Goal: Task Accomplishment & Management: Manage account settings

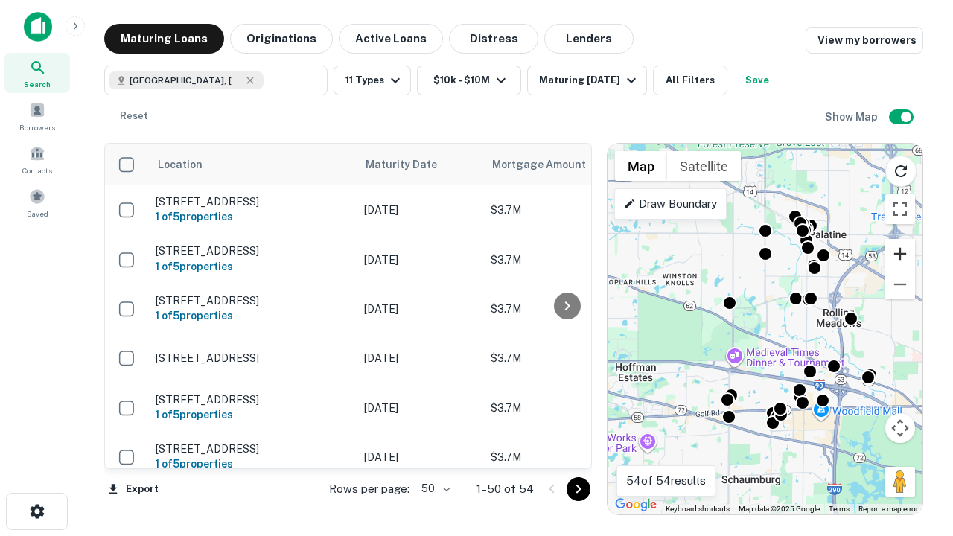
click at [900, 254] on button "Zoom in" at bounding box center [901, 254] width 30 height 30
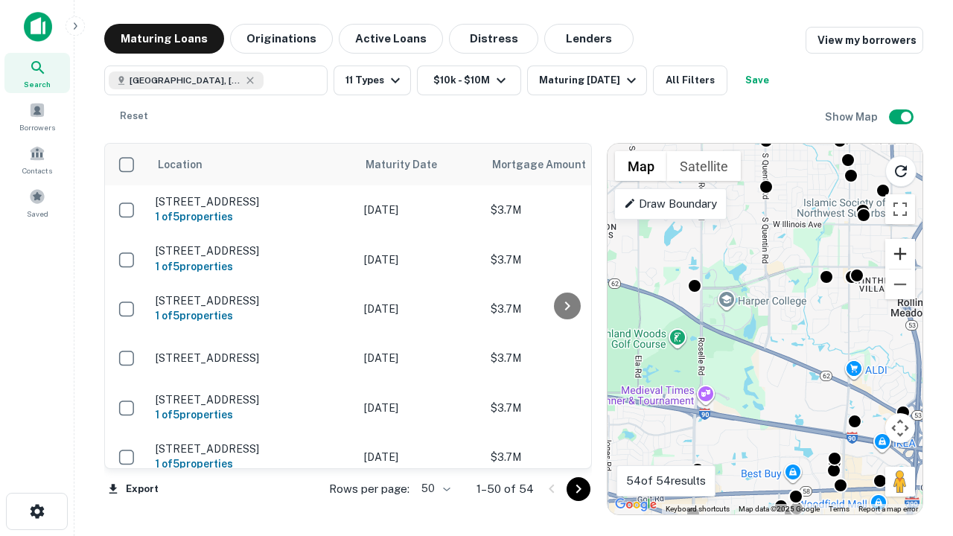
click at [900, 254] on button "Zoom in" at bounding box center [901, 254] width 30 height 30
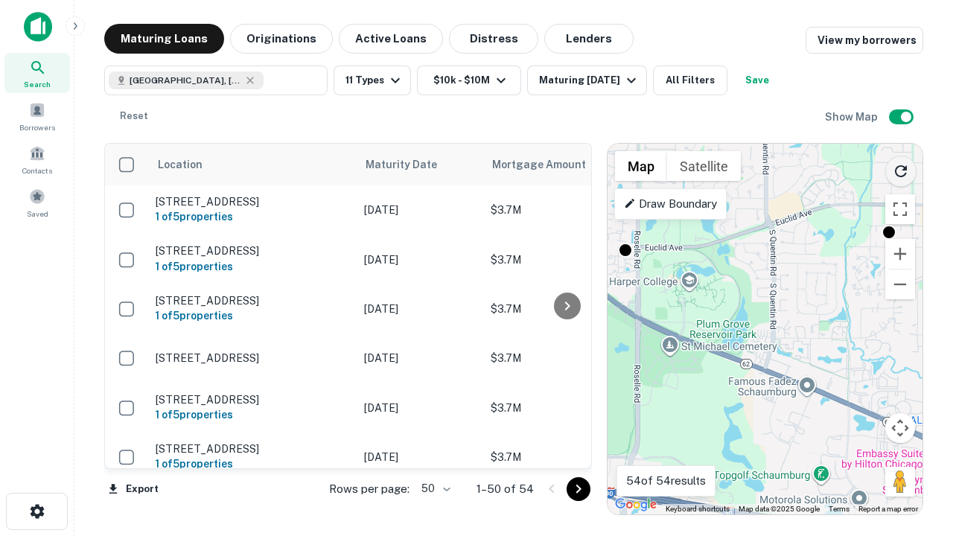
click at [901, 168] on icon "Reload search area" at bounding box center [901, 171] width 18 height 18
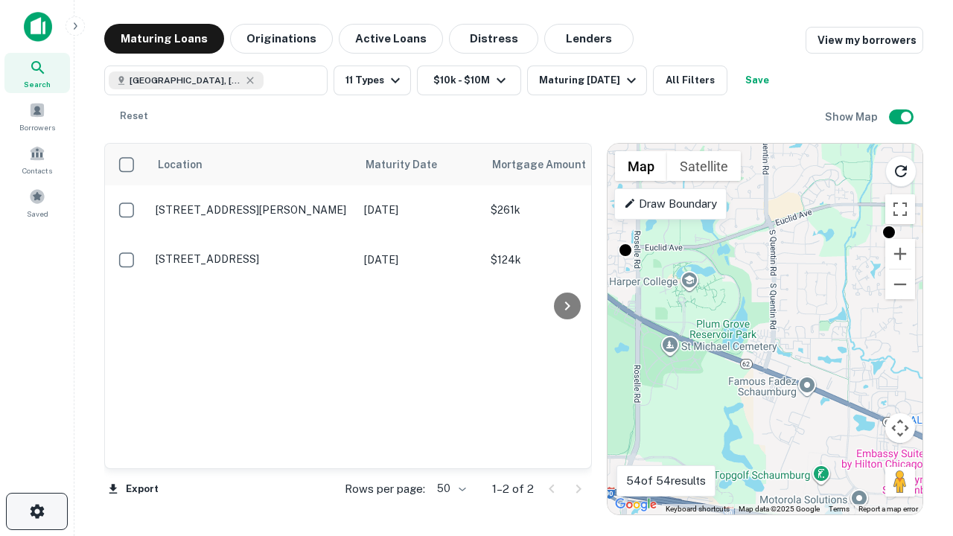
click at [36, 512] on icon "button" at bounding box center [37, 512] width 18 height 18
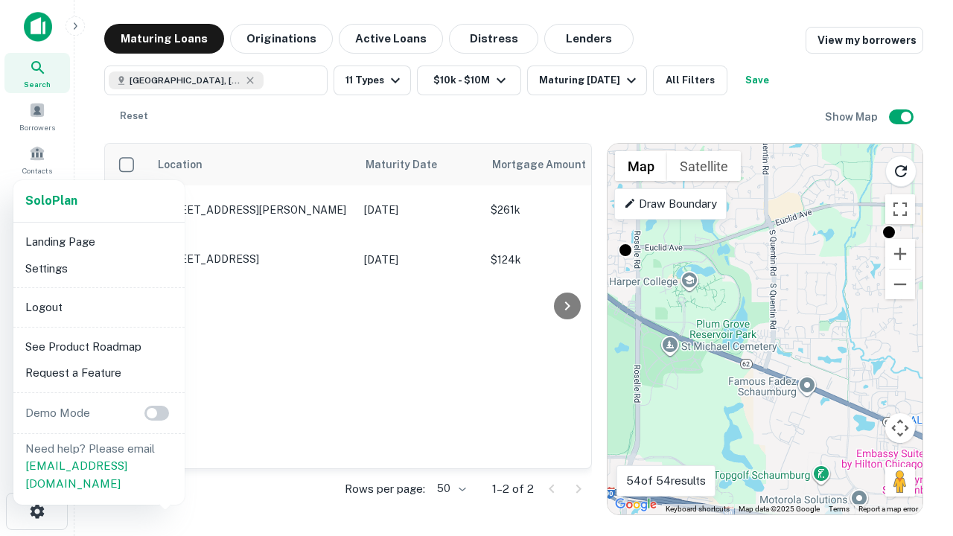
click at [98, 307] on li "Logout" at bounding box center [98, 307] width 159 height 27
